Goal: Find specific page/section: Find specific page/section

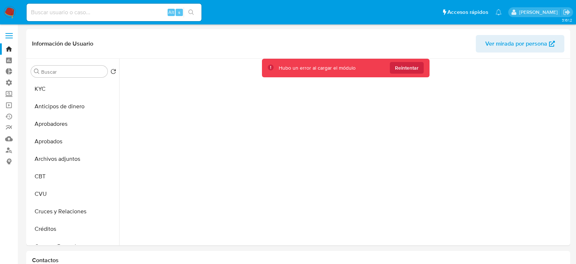
select select "10"
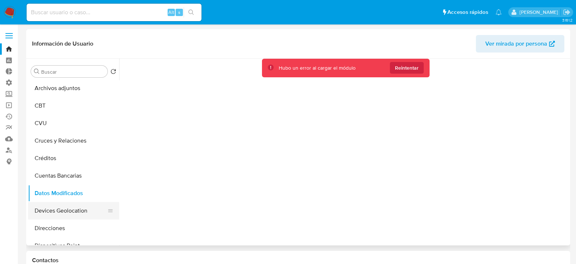
scroll to position [45, 0]
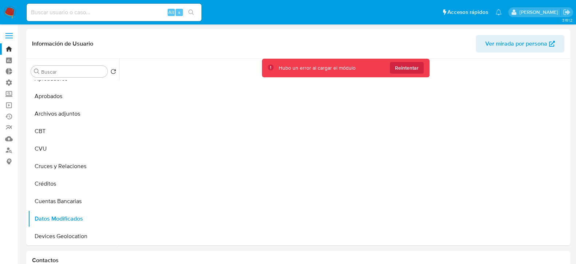
click at [7, 32] on label at bounding box center [9, 35] width 18 height 15
click at [0, 0] on input "checkbox" at bounding box center [0, 0] width 0 height 0
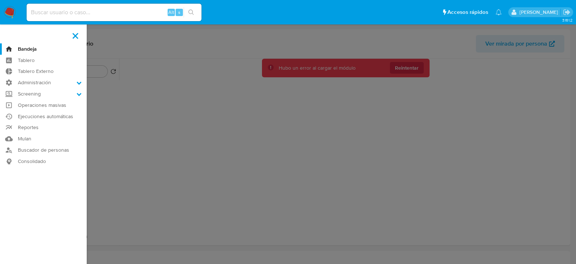
click at [51, 49] on link "Bandeja" at bounding box center [43, 48] width 87 height 11
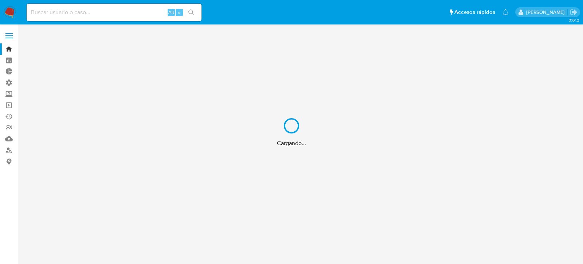
click at [74, 10] on div "Cargando..." at bounding box center [291, 132] width 583 height 264
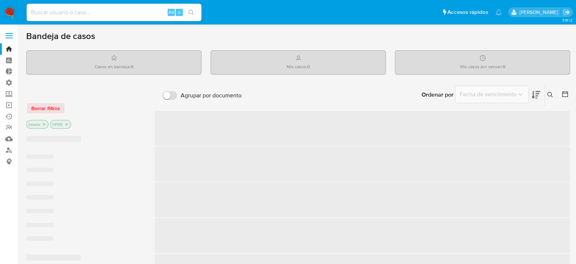
click at [73, 13] on input at bounding box center [114, 12] width 175 height 9
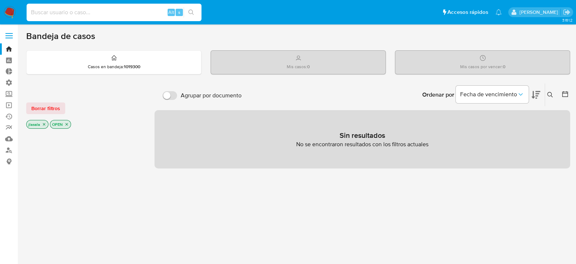
click at [135, 12] on input at bounding box center [114, 12] width 175 height 9
type input "lasalajuli"
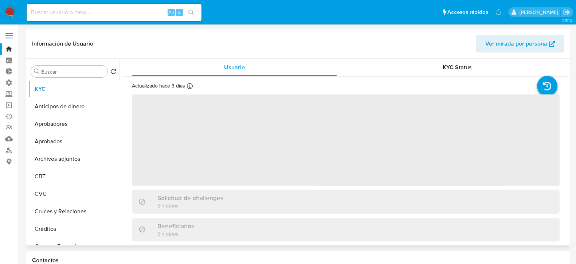
click at [528, 43] on span "Ver mirada por persona" at bounding box center [516, 43] width 62 height 17
select select "10"
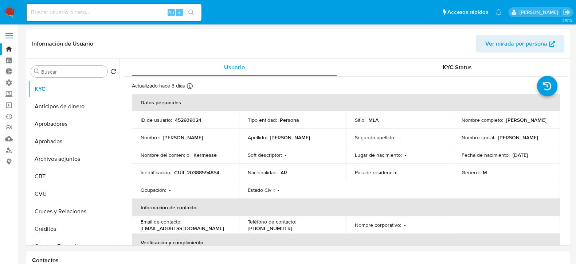
click at [7, 35] on span at bounding box center [8, 35] width 7 height 1
click at [0, 0] on input "checkbox" at bounding box center [0, 0] width 0 height 0
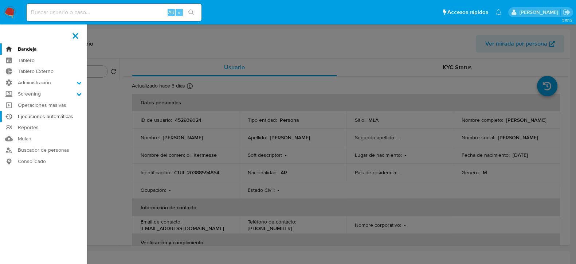
click at [53, 114] on link "Ejecuciones automáticas" at bounding box center [43, 116] width 87 height 11
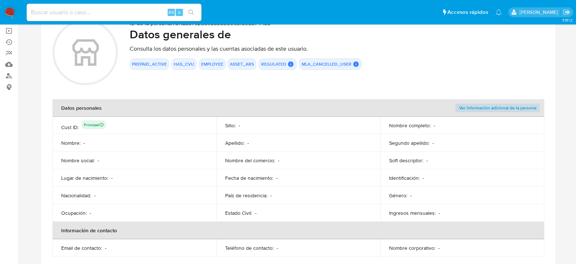
scroll to position [120, 0]
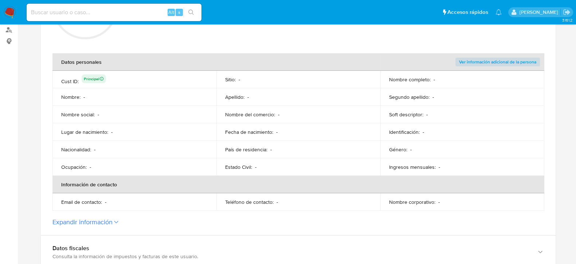
click at [113, 220] on label "Expandir información" at bounding box center [298, 222] width 492 height 8
click at [113, 220] on button "Expandir información" at bounding box center [82, 222] width 60 height 8
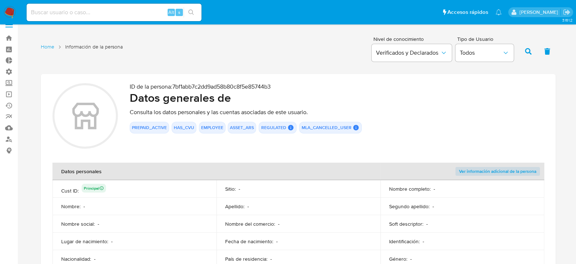
scroll to position [0, 0]
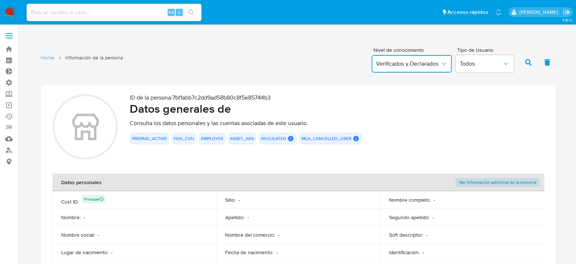
click at [399, 63] on span "Verificados y Declarados" at bounding box center [408, 63] width 64 height 7
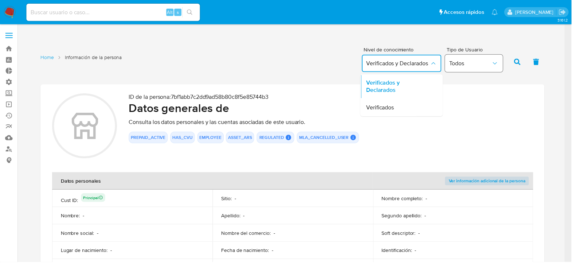
click at [489, 63] on span "Todos" at bounding box center [474, 63] width 42 height 7
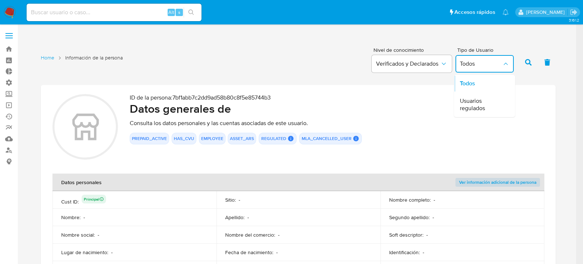
click at [332, 69] on div "Home Información de la persona Nivel de conocimiento Verificados y Declarados T…" at bounding box center [298, 61] width 515 height 35
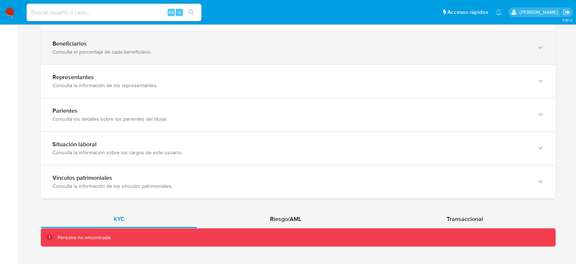
scroll to position [625, 0]
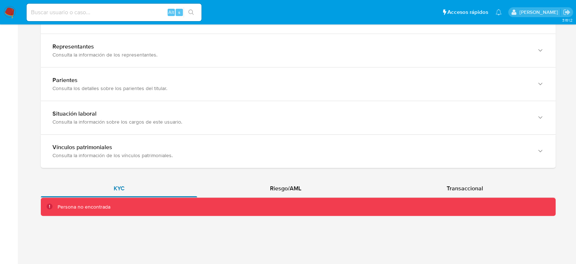
click at [130, 185] on div "KYC" at bounding box center [119, 188] width 156 height 17
click at [273, 188] on span "Riesgo/AML" at bounding box center [285, 188] width 31 height 8
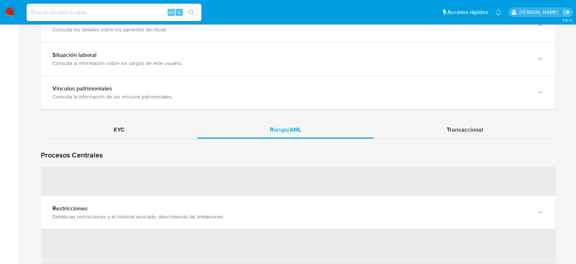
scroll to position [716, 0]
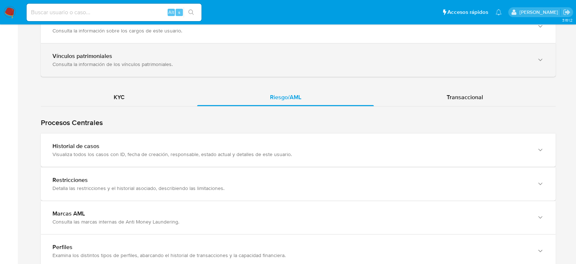
click at [130, 103] on div "KYC" at bounding box center [119, 97] width 156 height 17
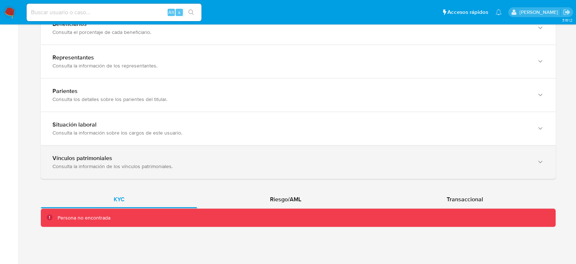
scroll to position [625, 0]
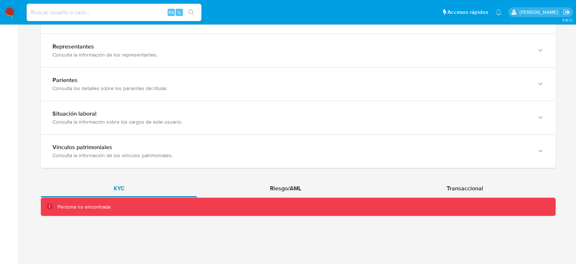
click at [109, 190] on div "KYC" at bounding box center [119, 188] width 156 height 17
click at [109, 206] on div "Persona no encontrada" at bounding box center [84, 206] width 53 height 7
click at [298, 191] on span "Riesgo/AML" at bounding box center [285, 188] width 31 height 8
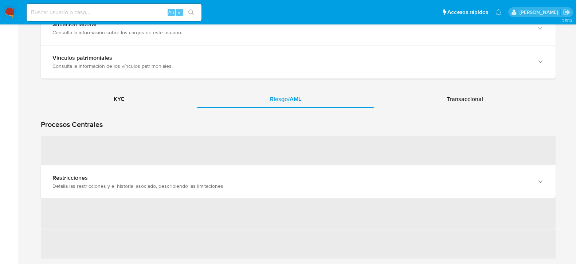
scroll to position [761, 0]
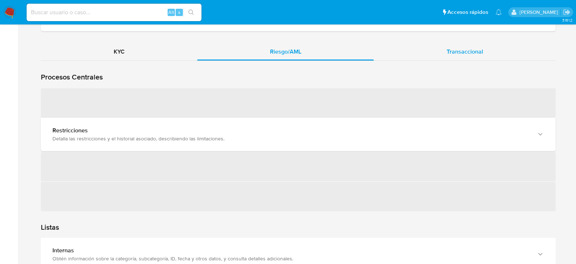
click at [454, 47] on span "Transaccional" at bounding box center [465, 51] width 36 height 8
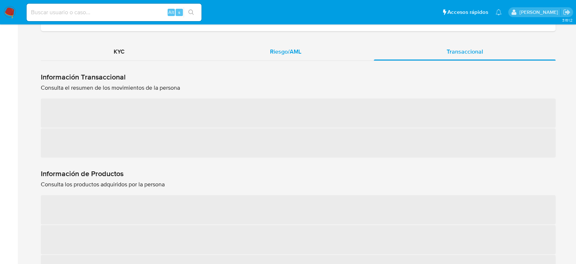
click at [281, 53] on span "Riesgo/AML" at bounding box center [285, 51] width 31 height 8
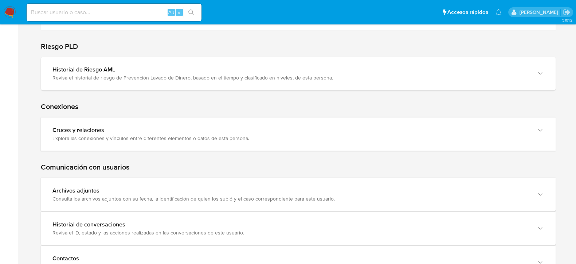
scroll to position [1080, 0]
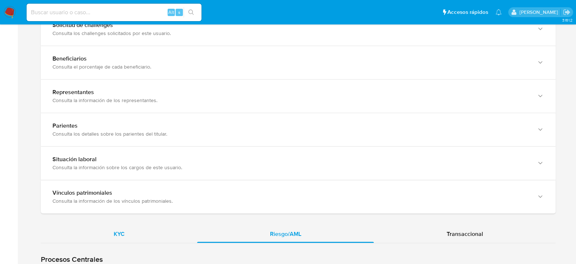
click at [151, 230] on div "KYC" at bounding box center [119, 233] width 156 height 17
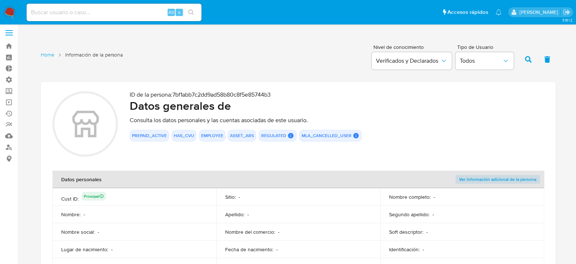
scroll to position [0, 0]
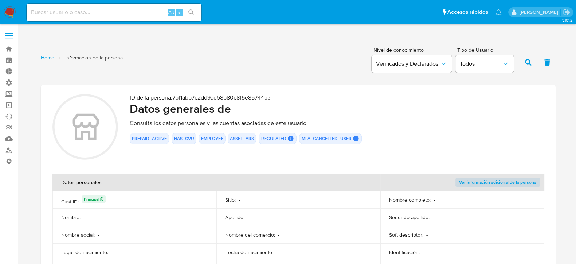
click at [9, 14] on img at bounding box center [10, 12] width 12 height 12
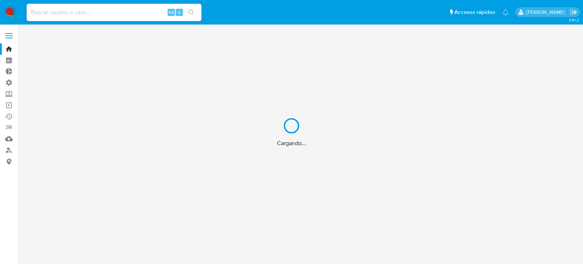
click at [8, 147] on div "Cargando..." at bounding box center [291, 132] width 583 height 264
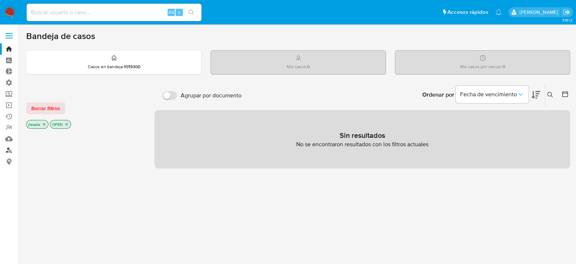
click at [8, 151] on link "Buscador de personas" at bounding box center [43, 149] width 87 height 11
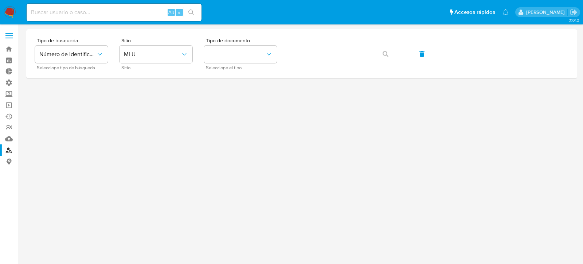
click at [93, 15] on input at bounding box center [114, 12] width 175 height 9
type input "lasalajuli"
click at [90, 51] on span "Número de identificación" at bounding box center [67, 54] width 57 height 7
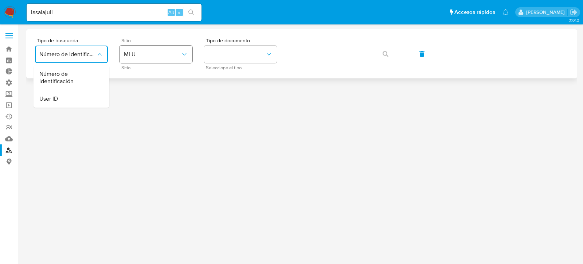
click at [155, 51] on span "MLU" at bounding box center [152, 54] width 57 height 7
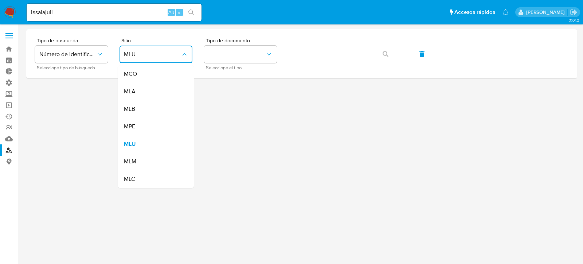
click at [158, 92] on div "MLA" at bounding box center [154, 91] width 60 height 17
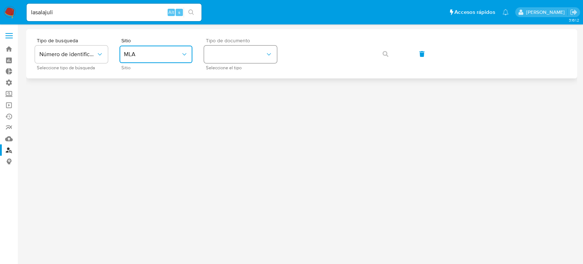
click at [253, 53] on button "identificationType" at bounding box center [240, 54] width 73 height 17
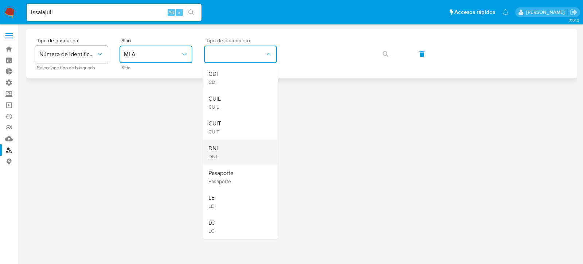
click at [251, 151] on div "DNI DNI" at bounding box center [238, 152] width 60 height 25
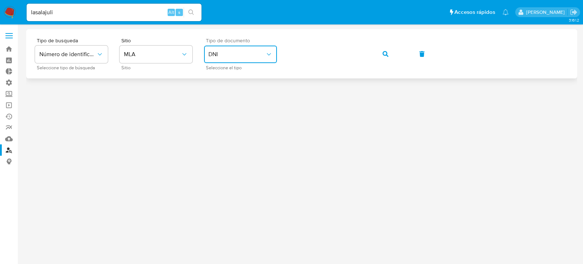
click at [241, 56] on span "DNI" at bounding box center [236, 54] width 57 height 7
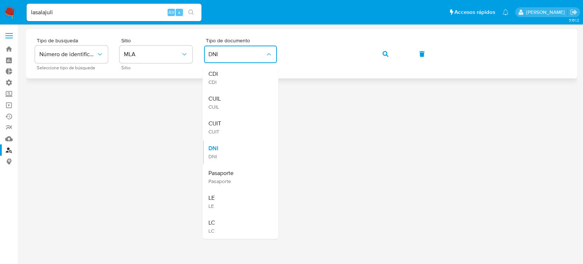
drag, startPoint x: 262, startPoint y: 101, endPoint x: 363, endPoint y: 75, distance: 104.1
click at [262, 100] on div "CUIL CUIL" at bounding box center [238, 102] width 60 height 25
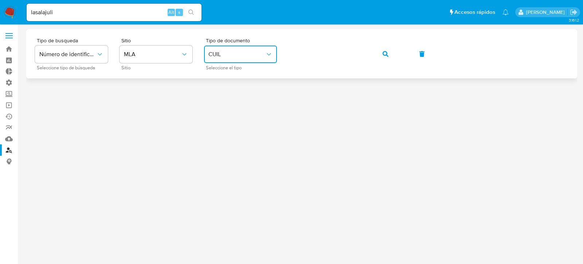
click at [392, 51] on button "button" at bounding box center [385, 53] width 25 height 17
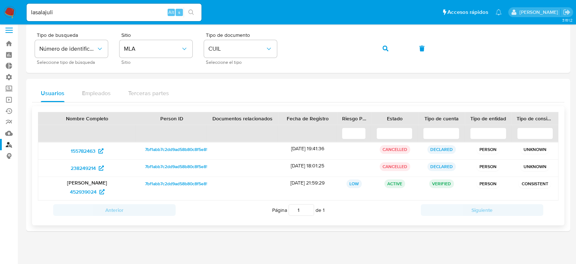
scroll to position [8, 0]
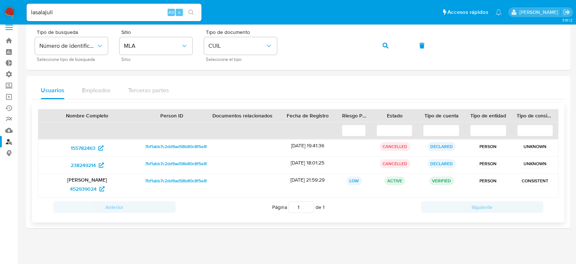
drag, startPoint x: 529, startPoint y: 182, endPoint x: 245, endPoint y: 182, distance: 284.6
click at [327, 179] on div "Julian Lasala 452939024 7bf1abb7c2dd9ad58b80c8f5e85744b3 15/08/2019 21:59:29 LO…" at bounding box center [298, 185] width 520 height 23
click at [479, 179] on p "PERSON" at bounding box center [488, 180] width 23 height 9
click at [190, 178] on span "7bf1abb7c2dd9ad58b80c8f5e85744b3" at bounding box center [183, 180] width 76 height 9
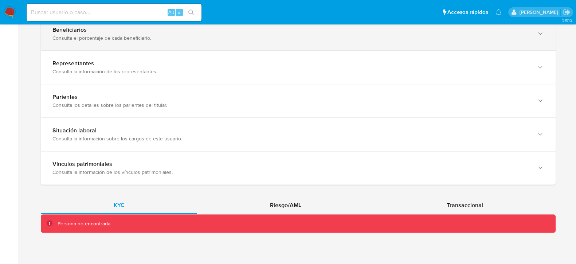
scroll to position [485, 0]
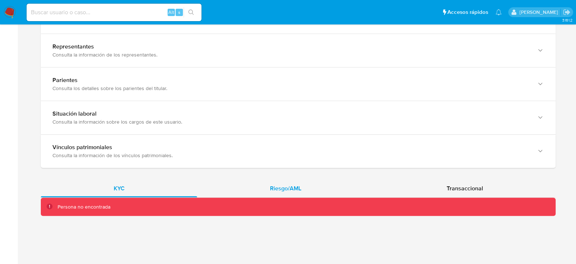
click at [257, 192] on div "Riesgo/AML" at bounding box center [285, 188] width 177 height 17
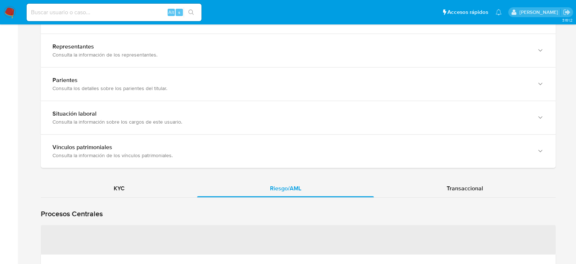
scroll to position [547, 0]
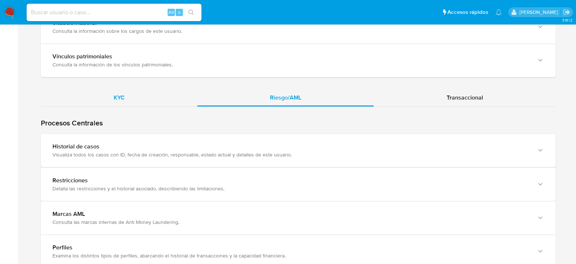
click at [149, 95] on div "KYC" at bounding box center [119, 97] width 156 height 17
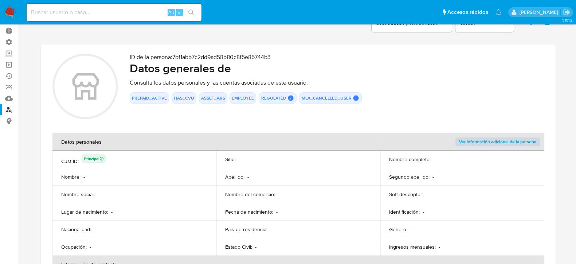
scroll to position [0, 0]
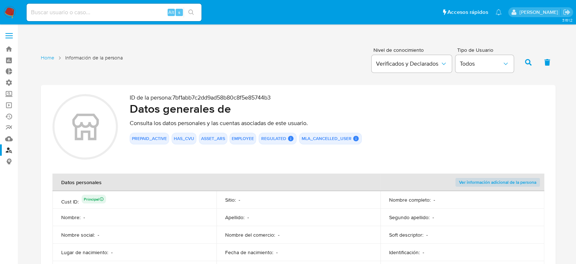
click at [12, 35] on span at bounding box center [8, 35] width 7 height 1
click at [0, 0] on input "checkbox" at bounding box center [0, 0] width 0 height 0
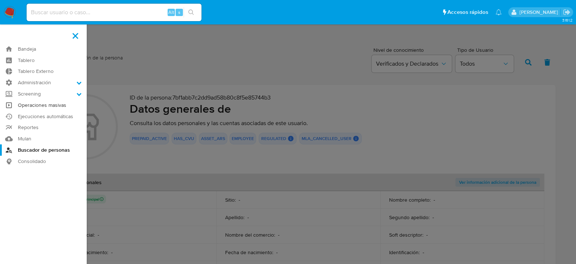
click at [60, 107] on link "Operaciones masivas" at bounding box center [43, 104] width 87 height 11
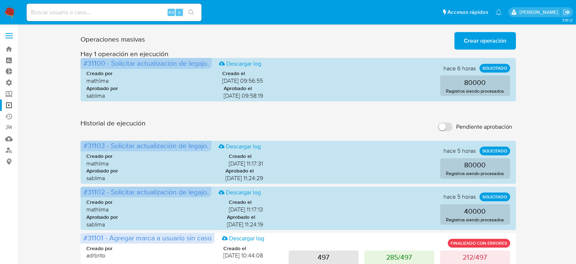
click at [480, 39] on span "Crear operación" at bounding box center [485, 41] width 43 height 16
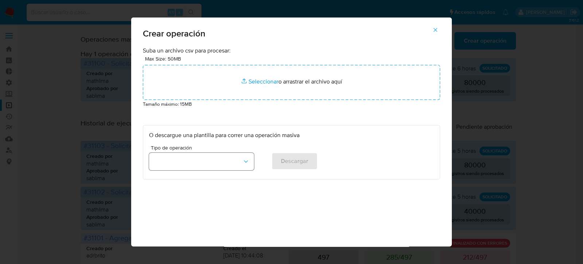
click at [192, 163] on button "button" at bounding box center [201, 161] width 105 height 17
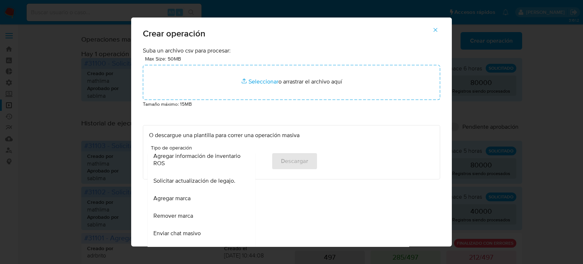
scroll to position [318, 0]
